Goal: Information Seeking & Learning: Learn about a topic

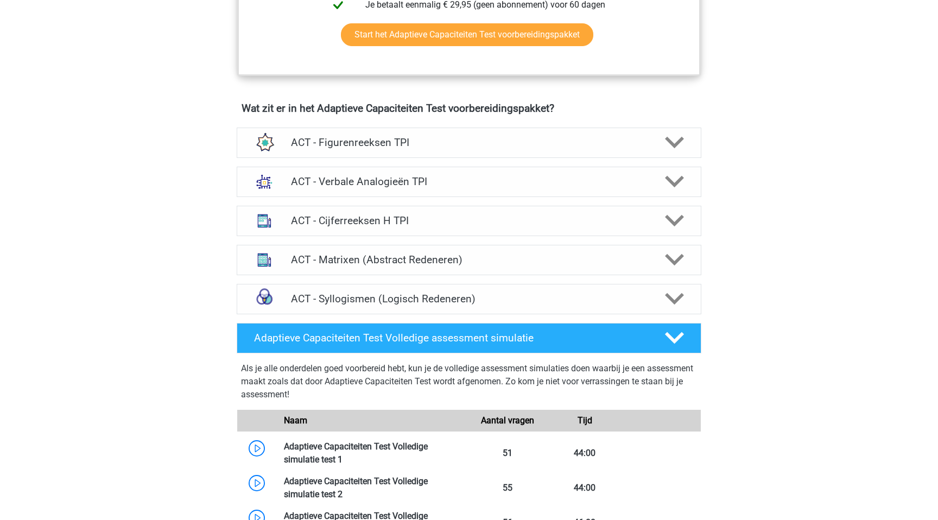
scroll to position [642, 0]
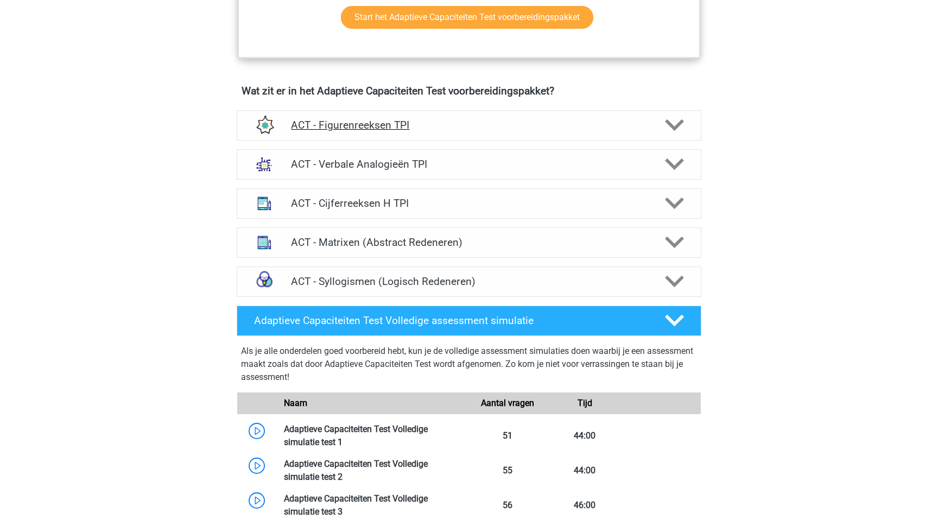
click at [553, 122] on h4 "ACT - Figurenreeksen TPI" at bounding box center [468, 125] width 355 height 12
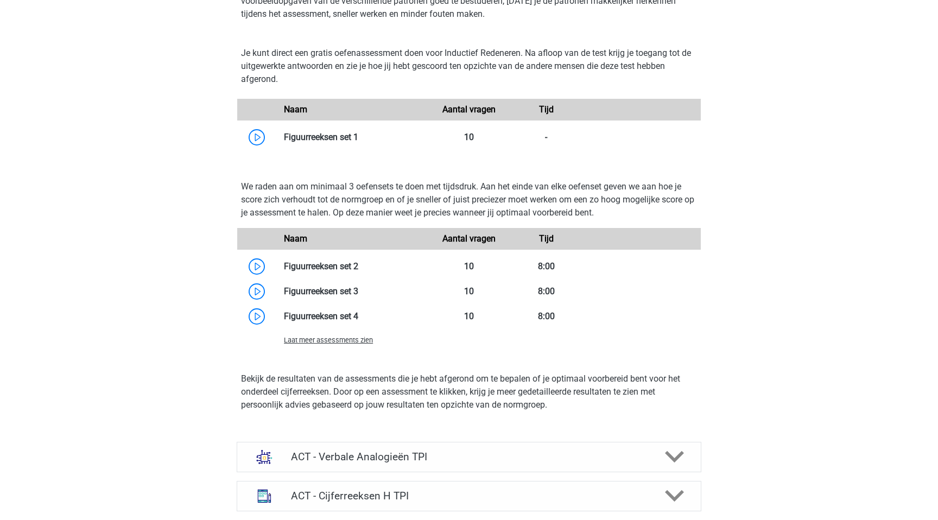
scroll to position [812, 0]
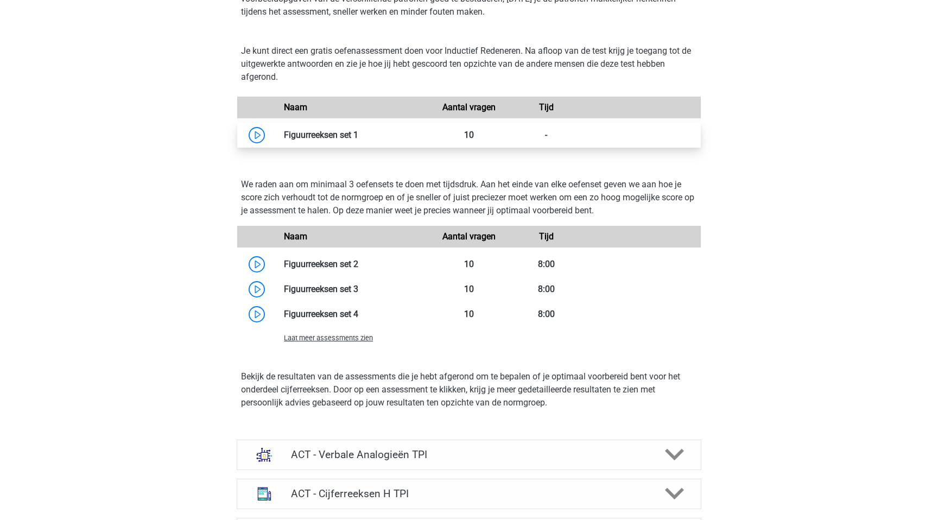
click at [358, 134] on link at bounding box center [358, 135] width 0 height 10
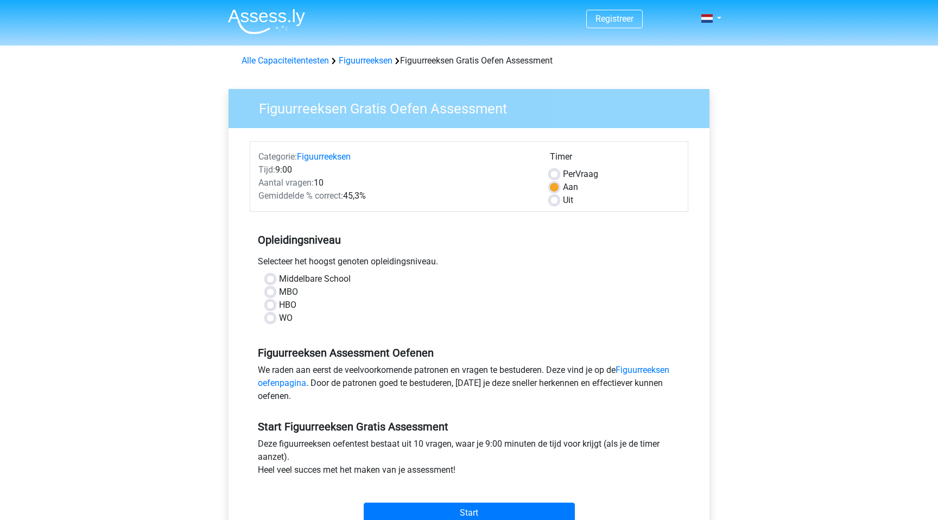
click at [279, 301] on label "HBO" at bounding box center [287, 304] width 17 height 13
click at [270, 301] on input "HBO" at bounding box center [270, 303] width 9 height 11
radio input "true"
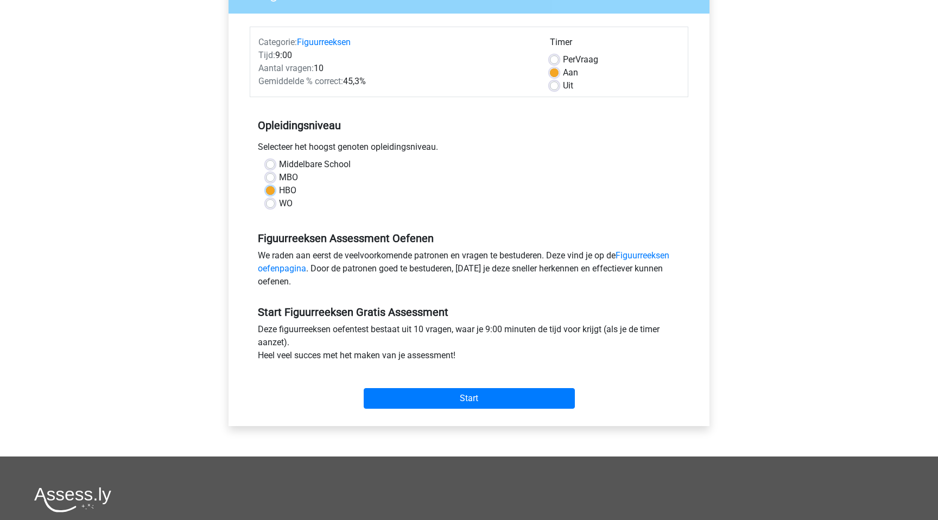
scroll to position [119, 0]
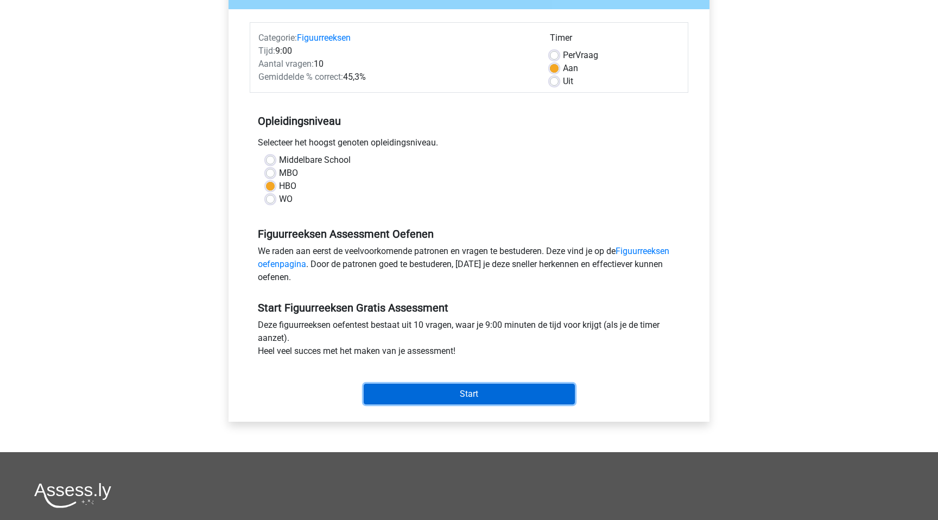
click at [427, 393] on input "Start" at bounding box center [469, 394] width 211 height 21
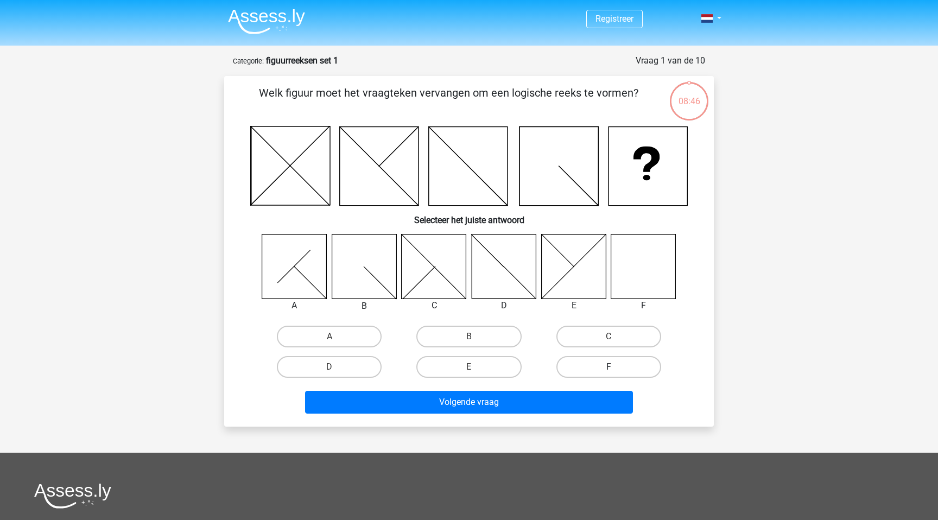
click at [596, 361] on label "F" at bounding box center [608, 367] width 105 height 22
click at [608, 367] on input "F" at bounding box center [611, 370] width 7 height 7
radio input "true"
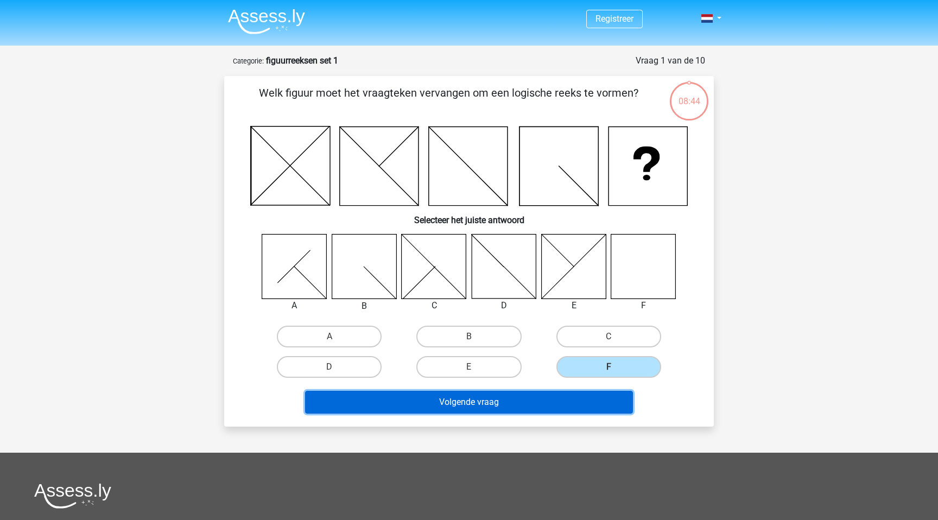
click at [564, 396] on button "Volgende vraag" at bounding box center [469, 402] width 328 height 23
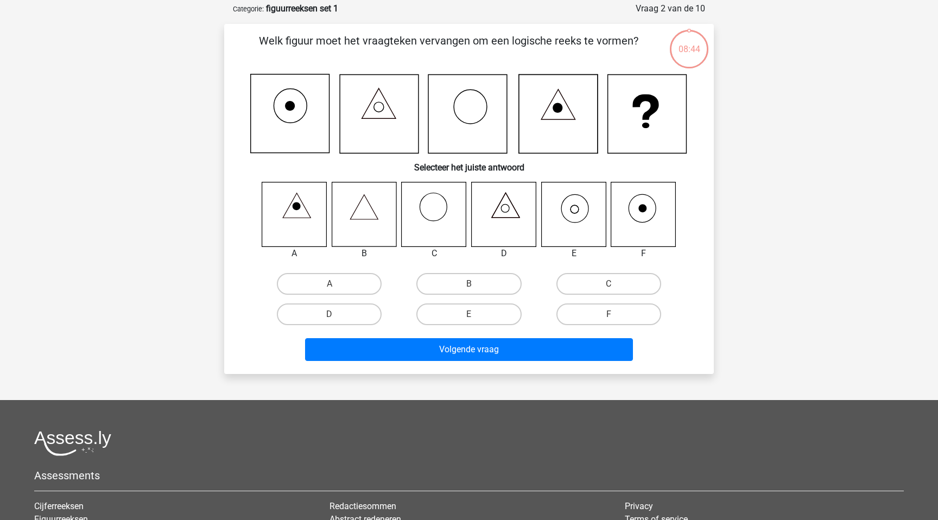
scroll to position [54, 0]
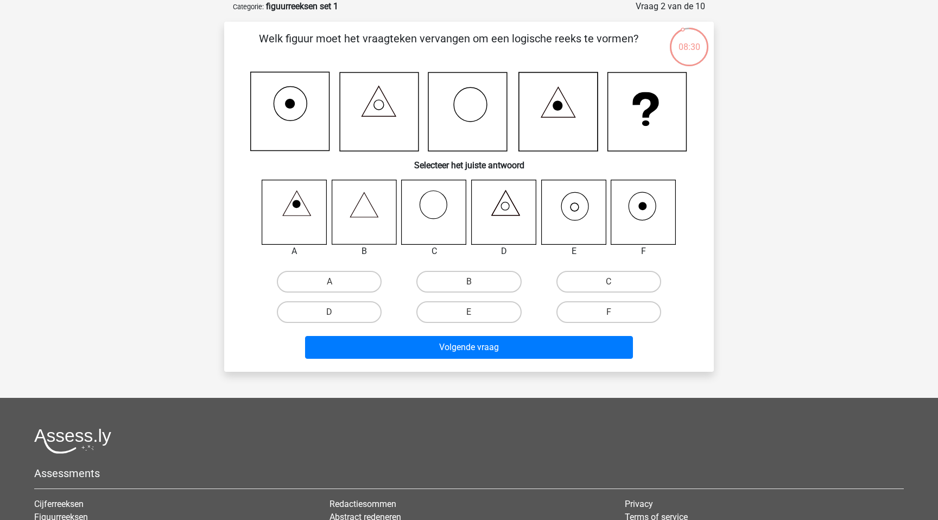
click at [569, 204] on icon at bounding box center [573, 212] width 65 height 65
click at [482, 307] on label "E" at bounding box center [468, 312] width 105 height 22
click at [476, 312] on input "E" at bounding box center [472, 315] width 7 height 7
radio input "true"
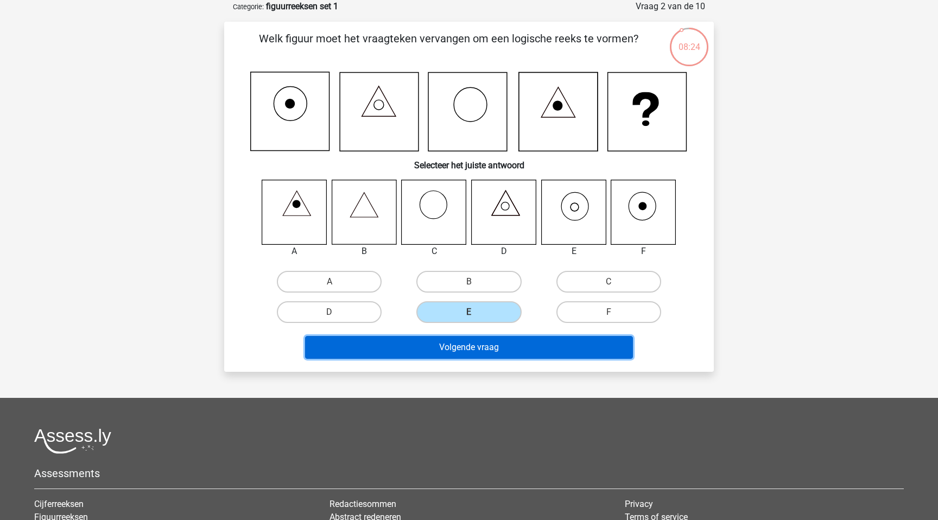
click at [497, 347] on button "Volgende vraag" at bounding box center [469, 347] width 328 height 23
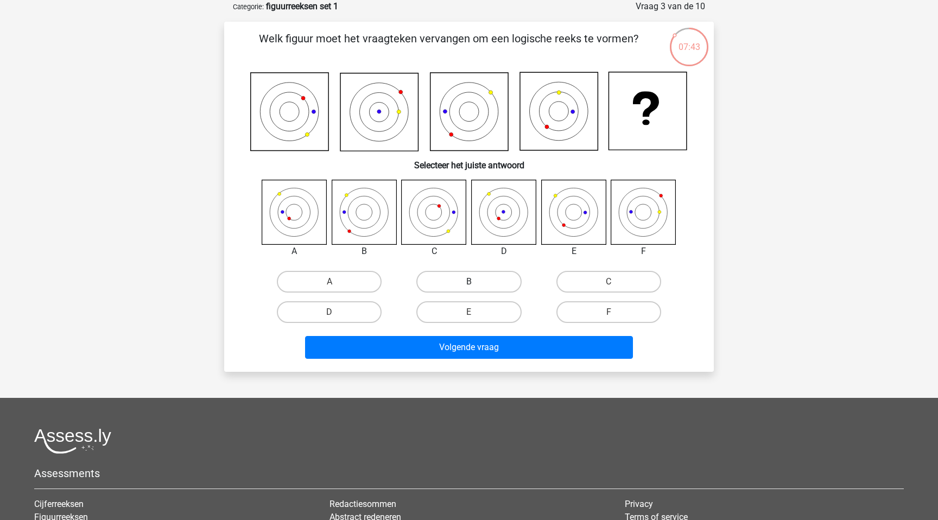
click at [446, 289] on label "B" at bounding box center [468, 282] width 105 height 22
click at [469, 289] on input "B" at bounding box center [472, 285] width 7 height 7
radio input "true"
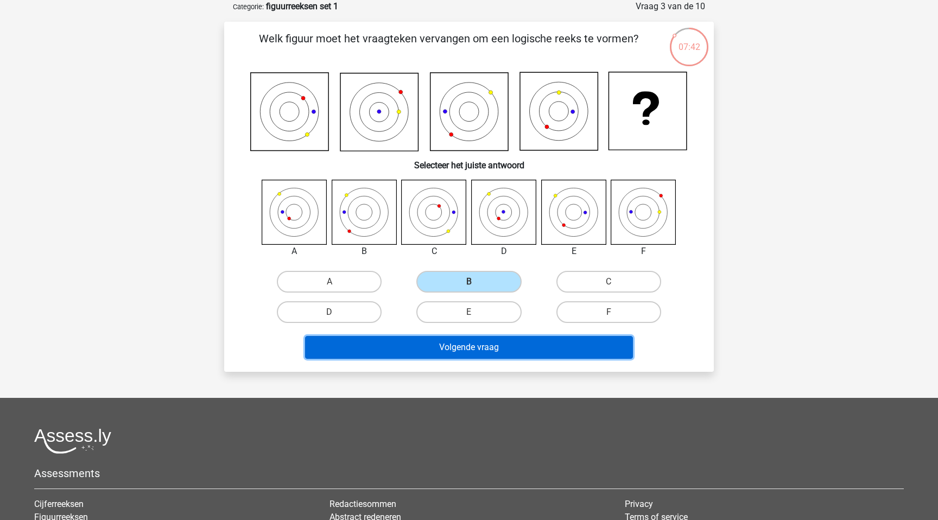
click at [449, 344] on button "Volgende vraag" at bounding box center [469, 347] width 328 height 23
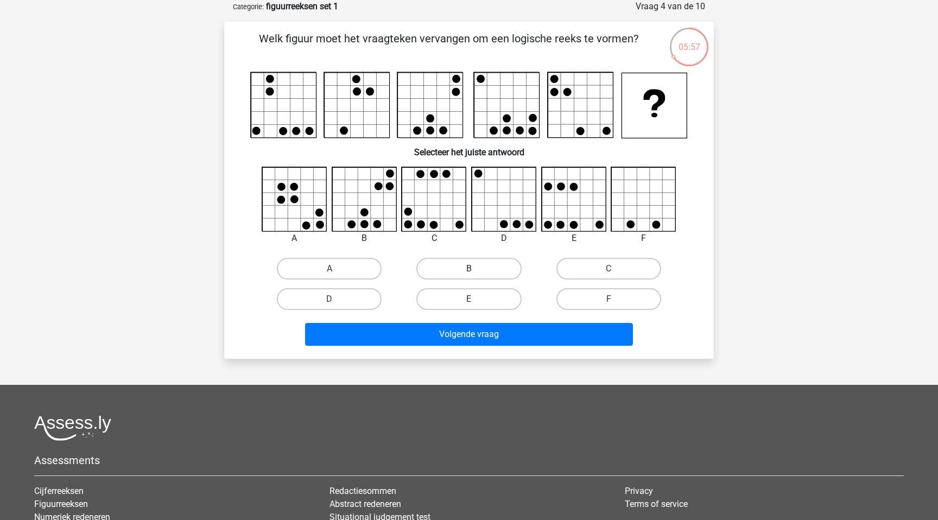
click at [458, 266] on label "B" at bounding box center [468, 269] width 105 height 22
click at [469, 269] on input "B" at bounding box center [472, 272] width 7 height 7
radio input "true"
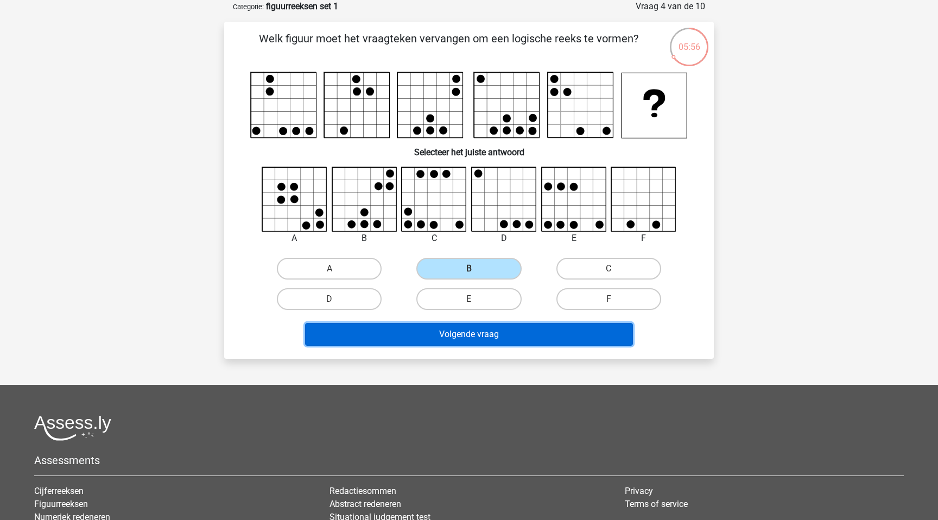
click at [449, 338] on button "Volgende vraag" at bounding box center [469, 334] width 328 height 23
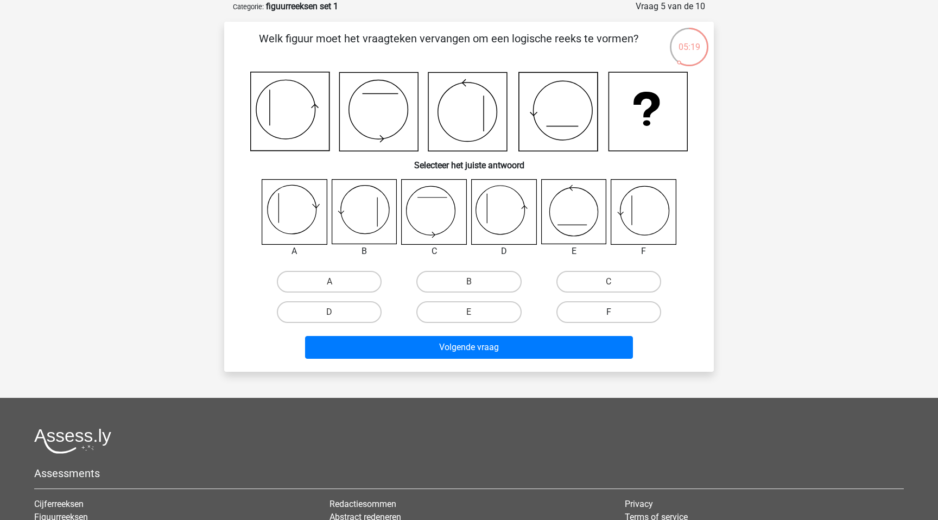
click at [585, 307] on label "F" at bounding box center [608, 312] width 105 height 22
click at [608, 312] on input "F" at bounding box center [611, 315] width 7 height 7
radio input "true"
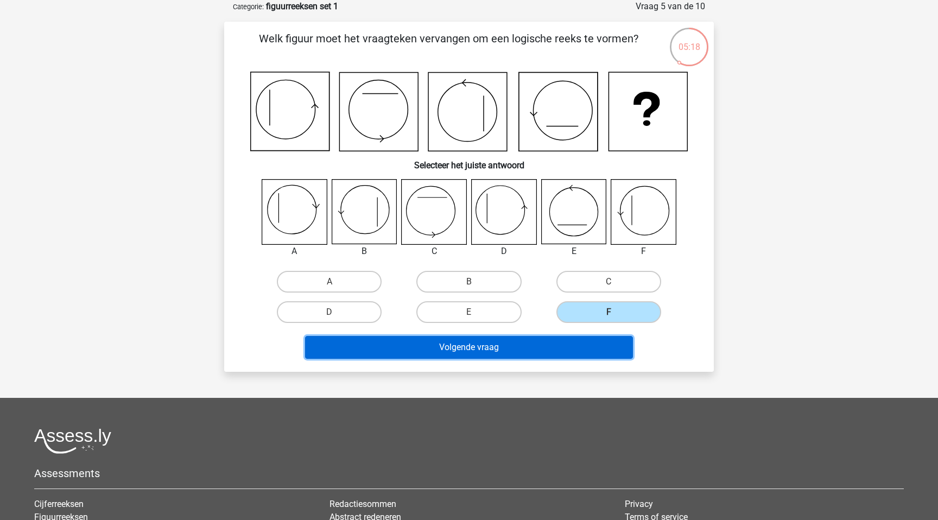
click at [515, 347] on button "Volgende vraag" at bounding box center [469, 347] width 328 height 23
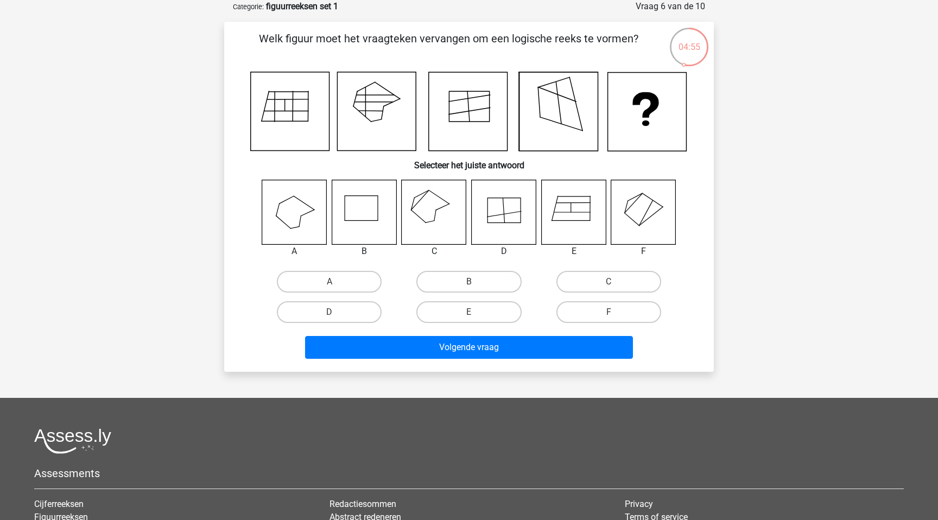
click at [609, 282] on input "C" at bounding box center [611, 285] width 7 height 7
radio input "true"
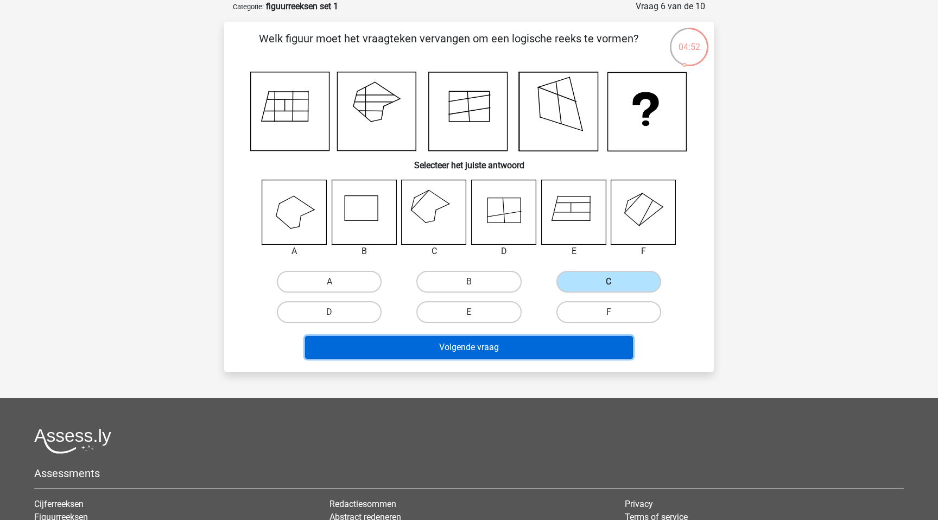
click at [518, 351] on button "Volgende vraag" at bounding box center [469, 347] width 328 height 23
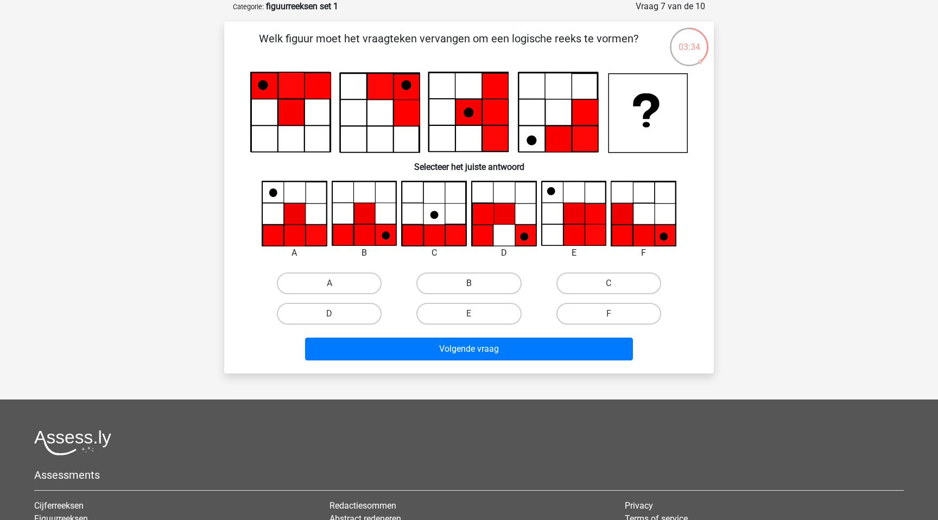
click at [476, 280] on label "B" at bounding box center [468, 283] width 105 height 22
click at [476, 283] on input "B" at bounding box center [472, 286] width 7 height 7
radio input "true"
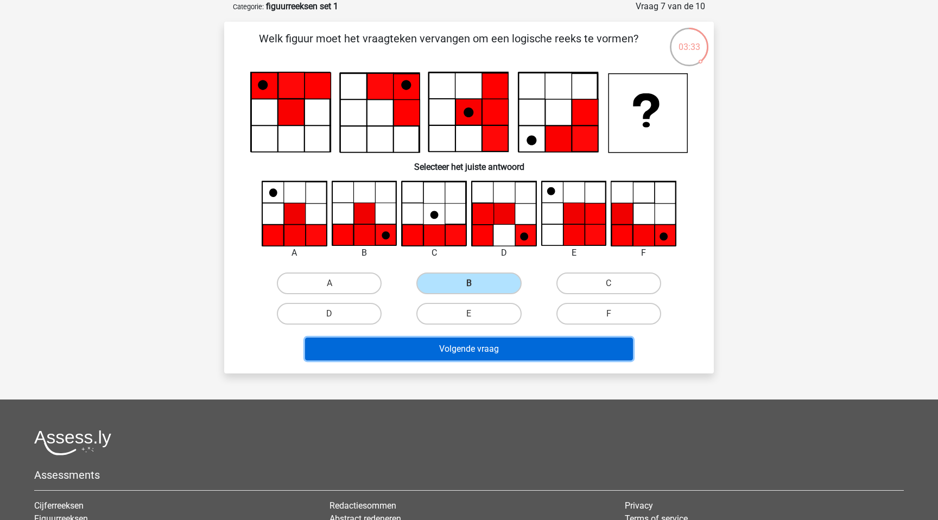
click at [481, 350] on button "Volgende vraag" at bounding box center [469, 349] width 328 height 23
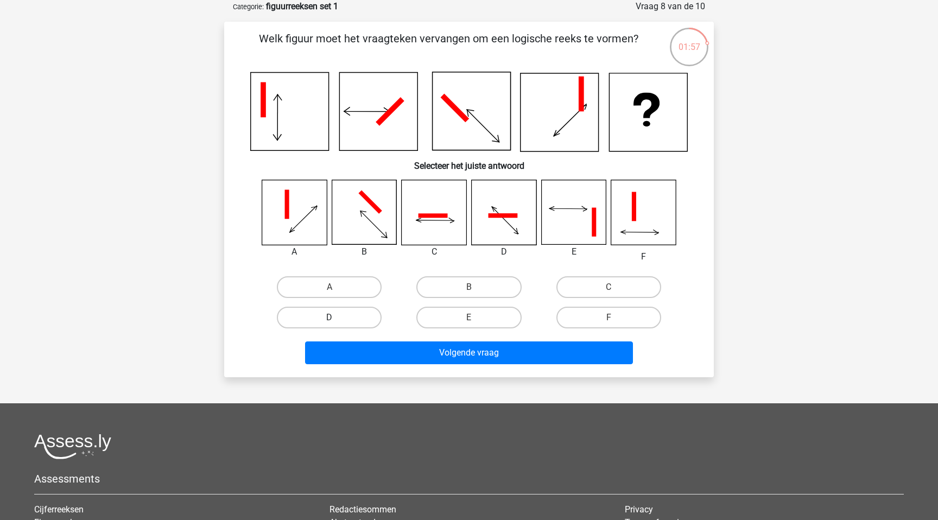
click at [359, 316] on label "D" at bounding box center [329, 318] width 105 height 22
click at [336, 317] on input "D" at bounding box center [332, 320] width 7 height 7
radio input "true"
click at [424, 367] on div "Volgende vraag" at bounding box center [468, 354] width 419 height 27
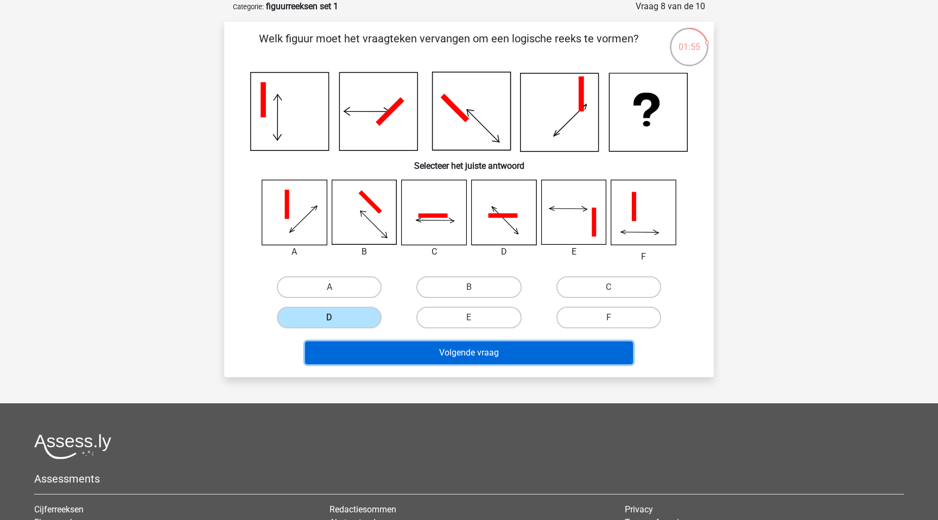
click at [427, 360] on button "Volgende vraag" at bounding box center [469, 352] width 328 height 23
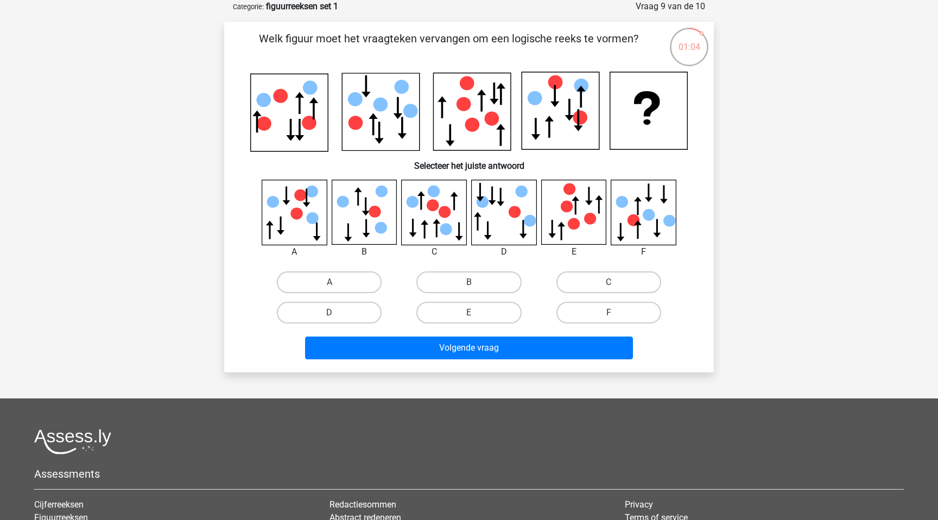
click at [382, 218] on icon at bounding box center [364, 212] width 65 height 65
click at [479, 285] on label "B" at bounding box center [468, 282] width 105 height 22
click at [476, 285] on input "B" at bounding box center [472, 285] width 7 height 7
radio input "true"
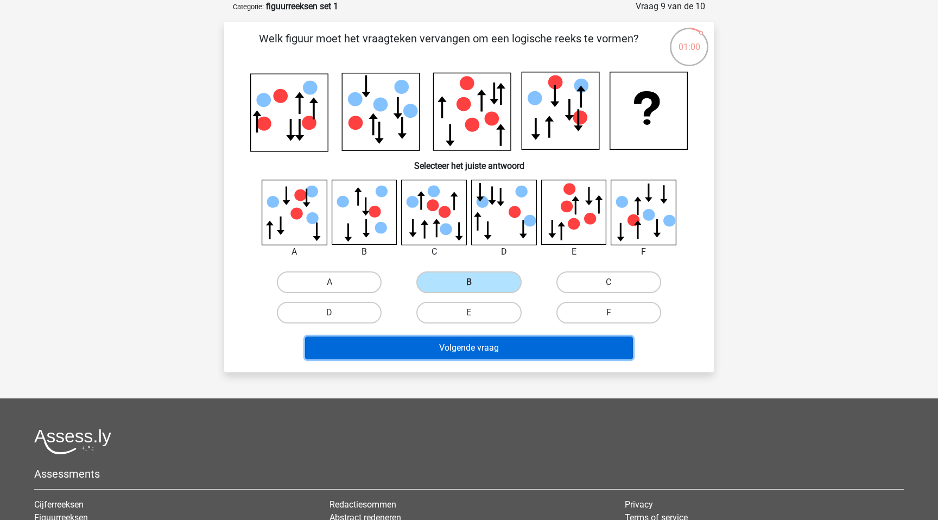
click at [487, 353] on button "Volgende vraag" at bounding box center [469, 347] width 328 height 23
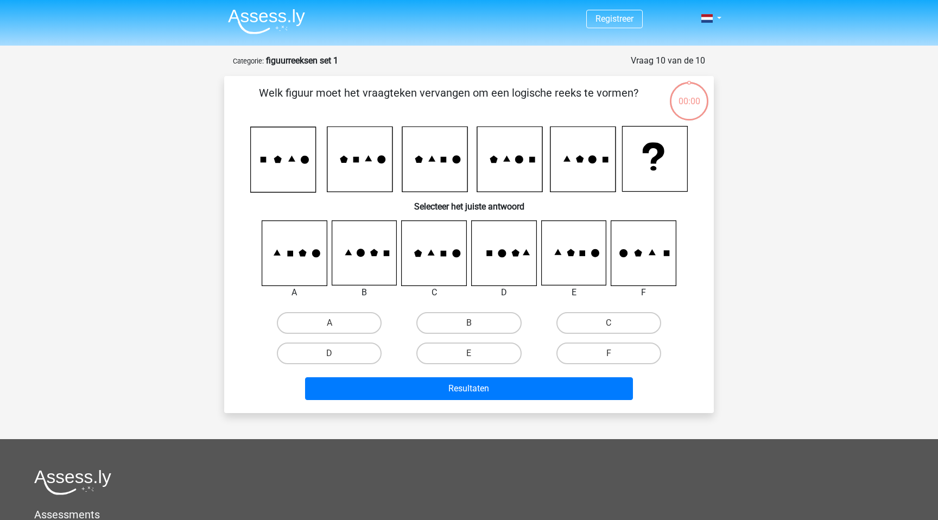
scroll to position [54, 0]
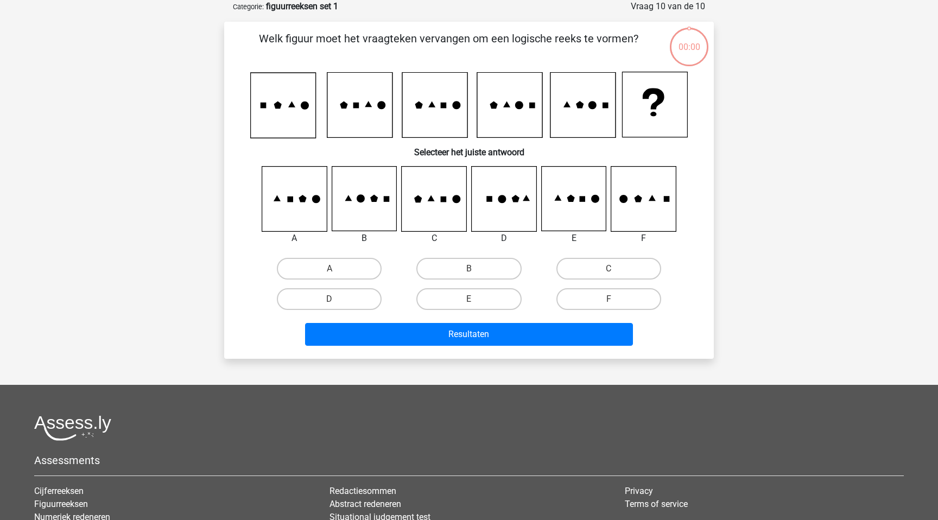
click at [487, 270] on label "B" at bounding box center [468, 269] width 105 height 22
click at [476, 270] on input "B" at bounding box center [472, 272] width 7 height 7
radio input "true"
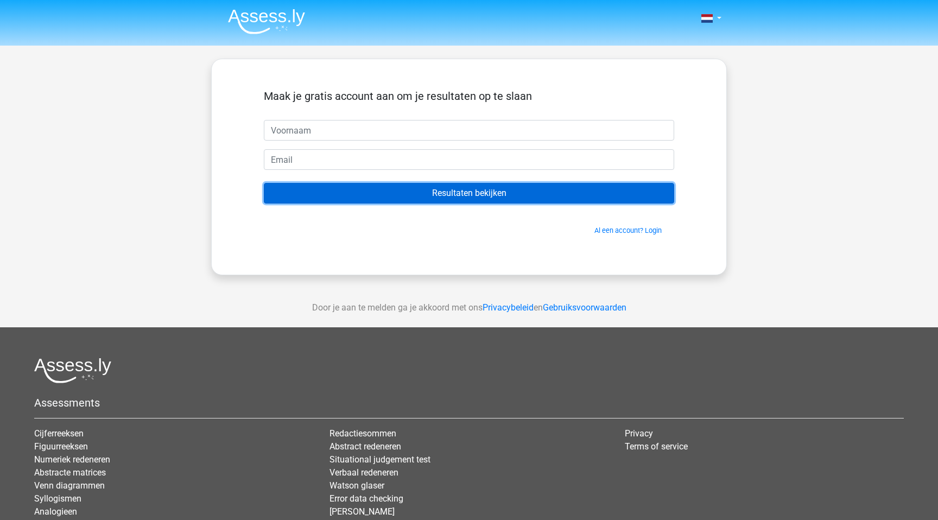
click at [498, 195] on input "Resultaten bekijken" at bounding box center [469, 193] width 410 height 21
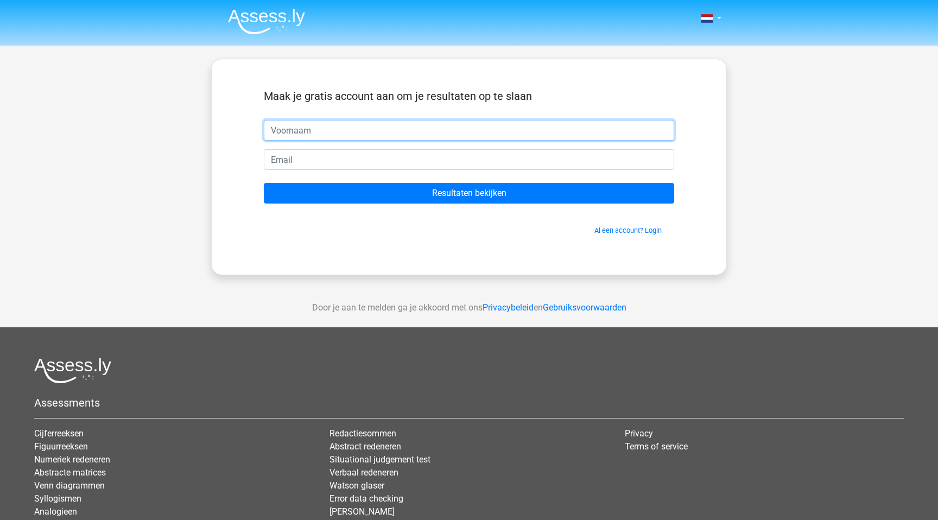
click at [478, 132] on input "text" at bounding box center [469, 130] width 410 height 21
click at [481, 130] on input "text" at bounding box center [469, 130] width 410 height 21
type input "Sander"
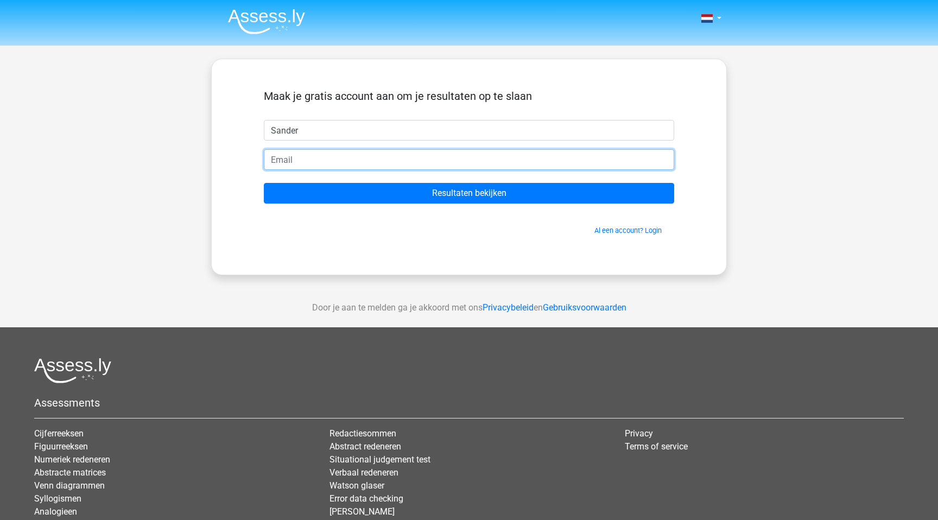
click at [348, 158] on input "email" at bounding box center [469, 159] width 410 height 21
type input "svanderduin@me.com"
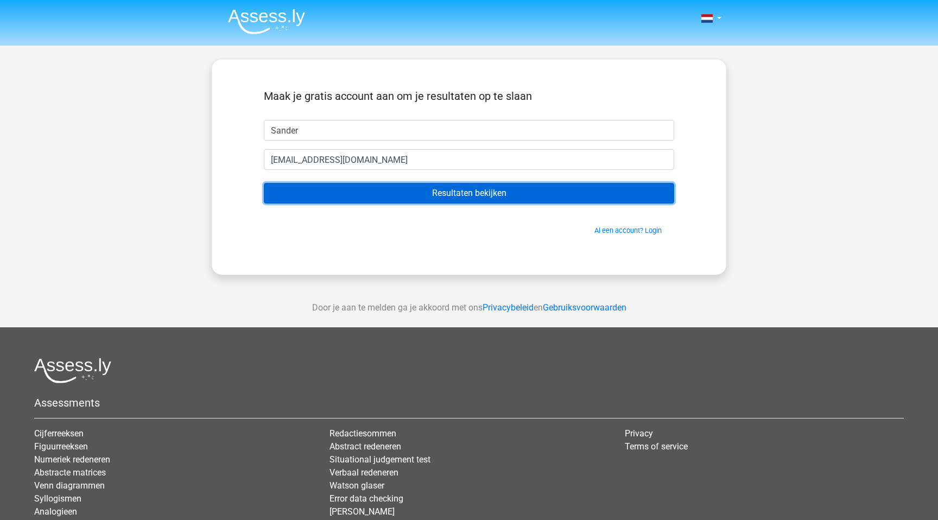
click at [364, 195] on input "Resultaten bekijken" at bounding box center [469, 193] width 410 height 21
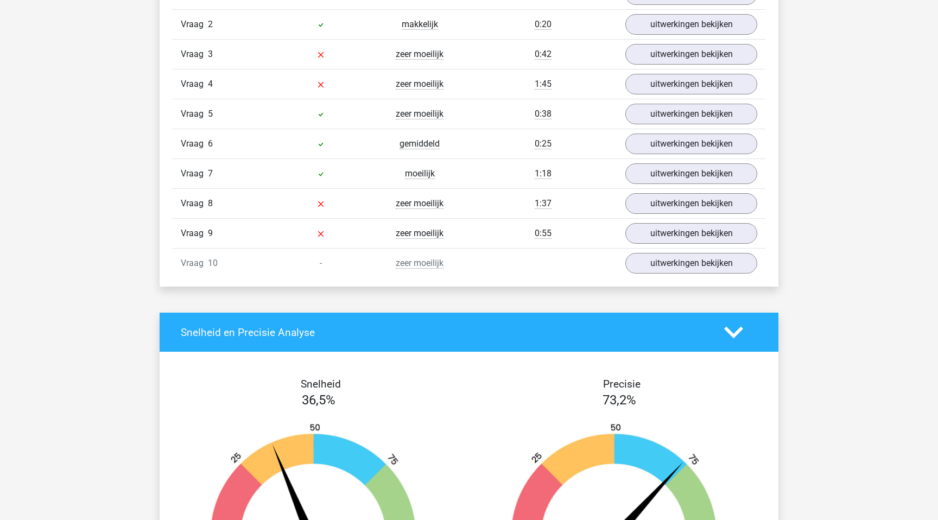
scroll to position [960, 0]
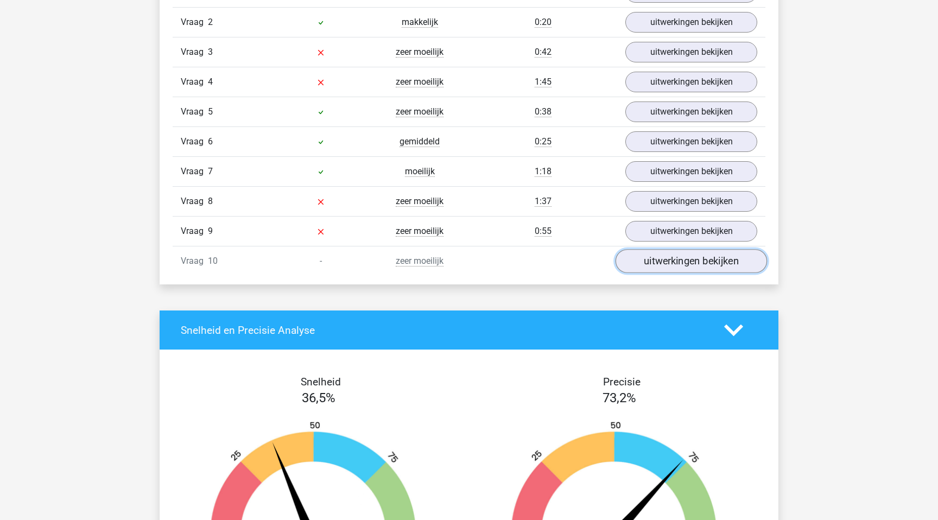
click at [664, 259] on link "uitwerkingen bekijken" at bounding box center [690, 261] width 151 height 24
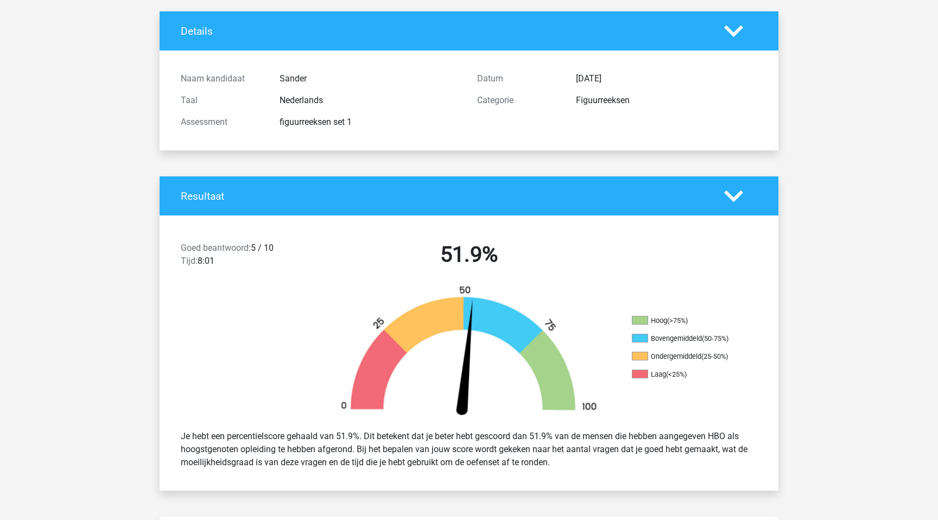
scroll to position [0, 0]
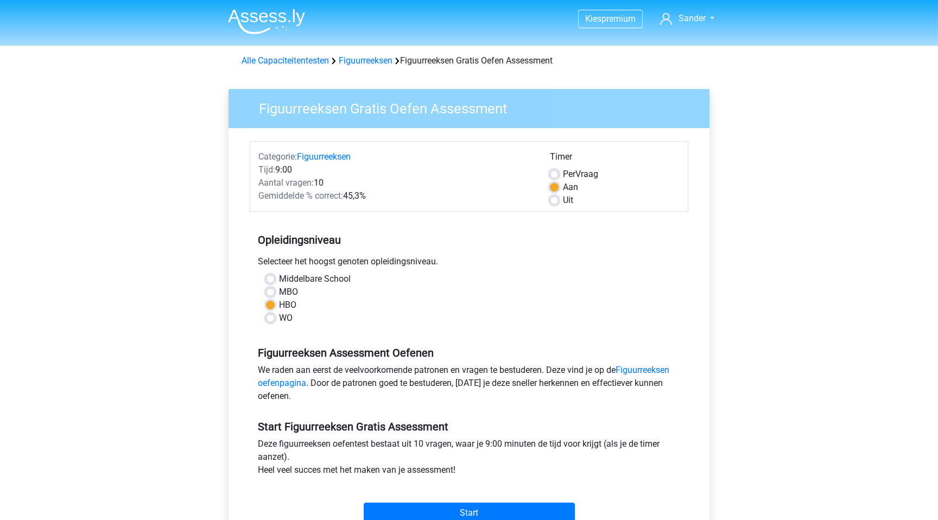
scroll to position [119, 0]
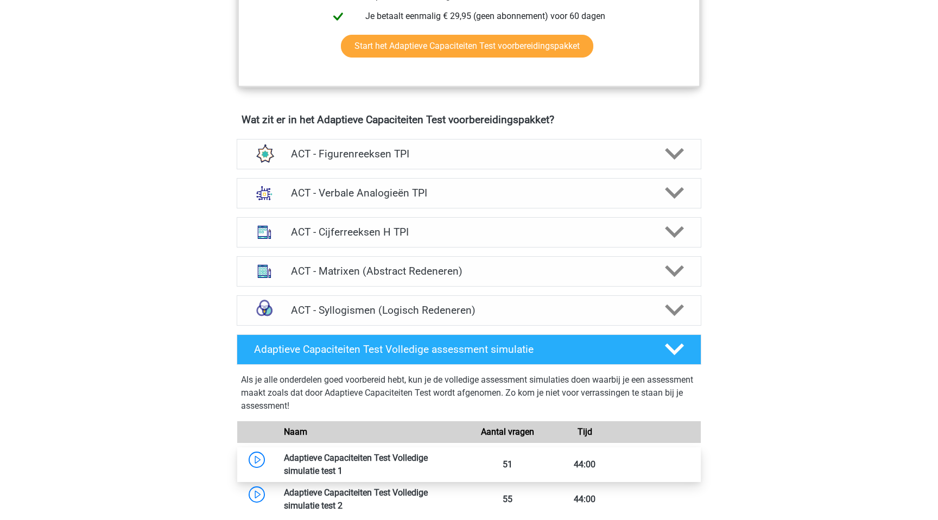
scroll to position [600, 0]
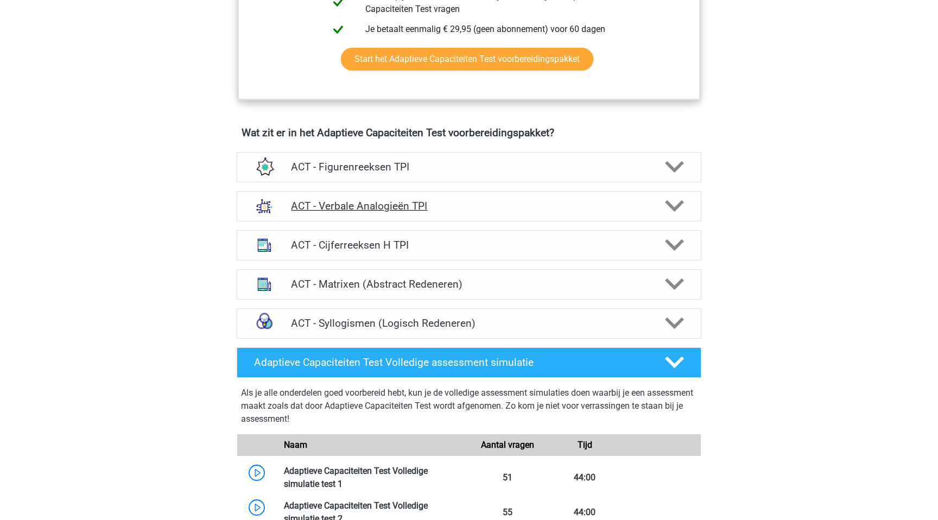
click at [359, 204] on h4 "ACT - Verbale Analogieën TPI" at bounding box center [468, 206] width 355 height 12
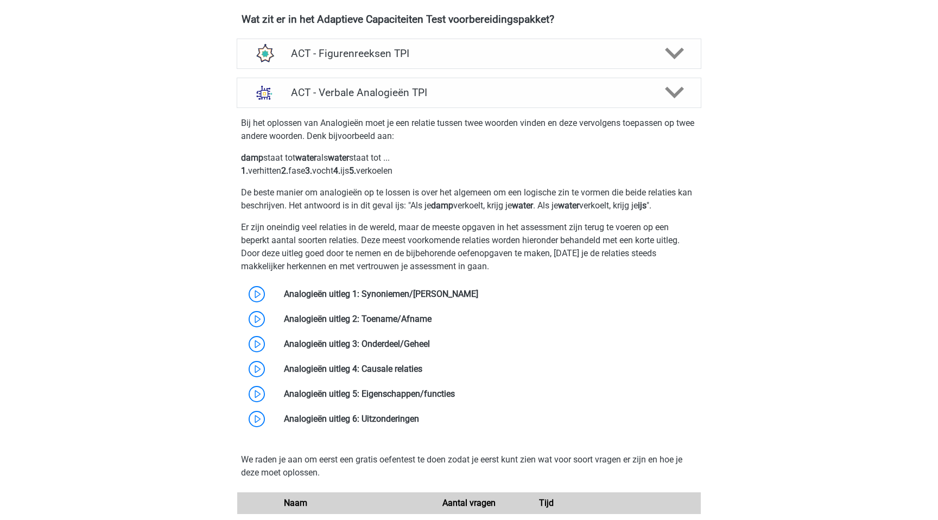
scroll to position [729, 0]
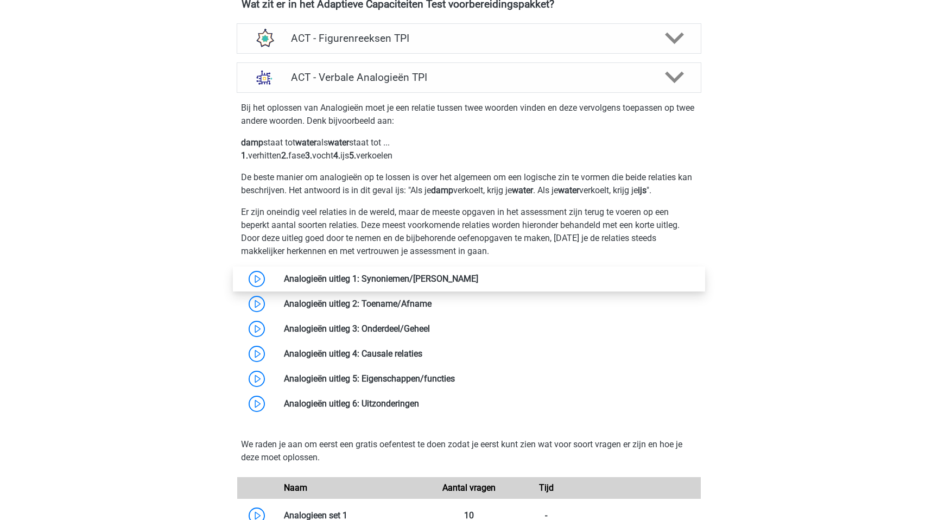
click at [478, 280] on link at bounding box center [478, 279] width 0 height 10
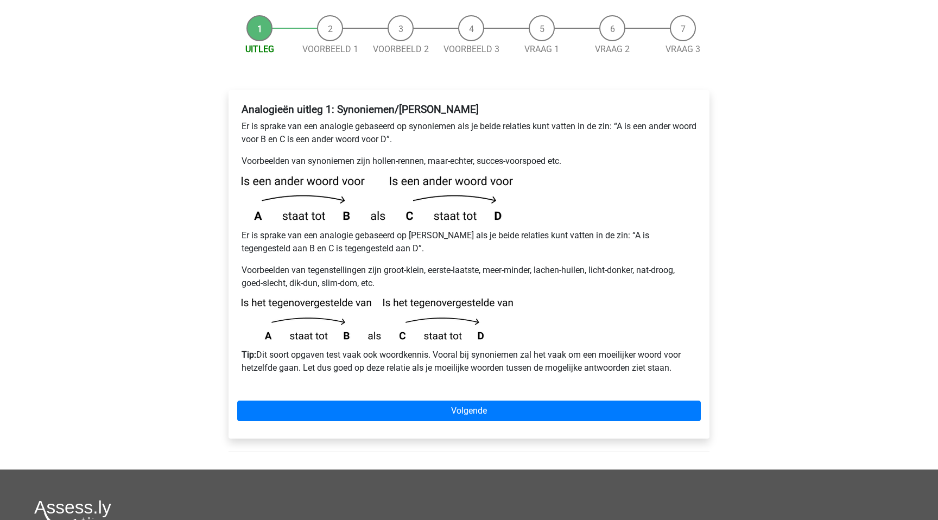
scroll to position [119, 0]
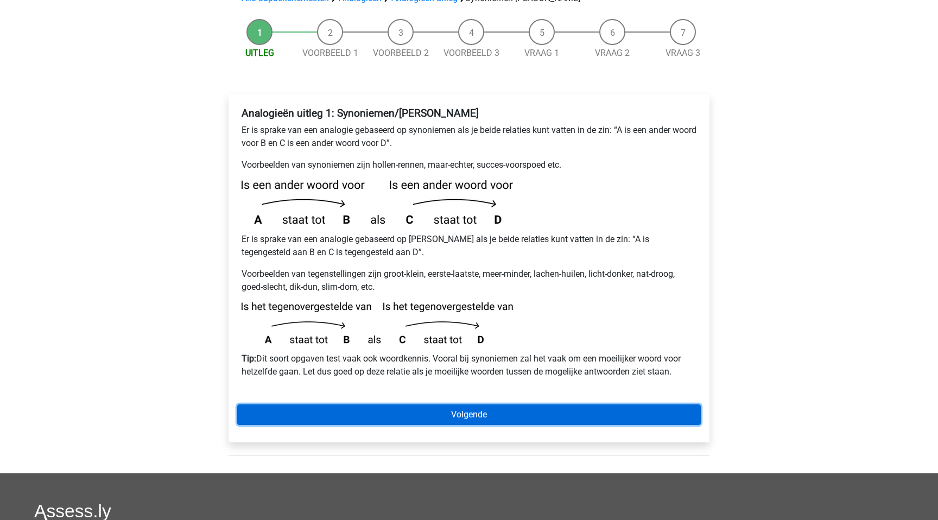
click at [372, 404] on link "Volgende" at bounding box center [468, 414] width 463 height 21
